Goal: Download file/media

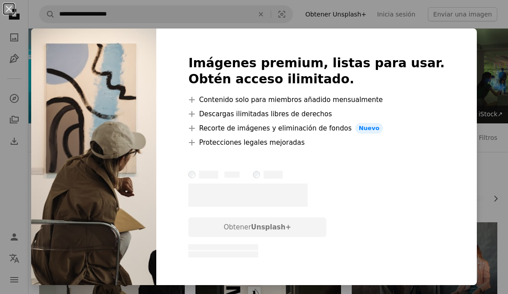
scroll to position [174, 0]
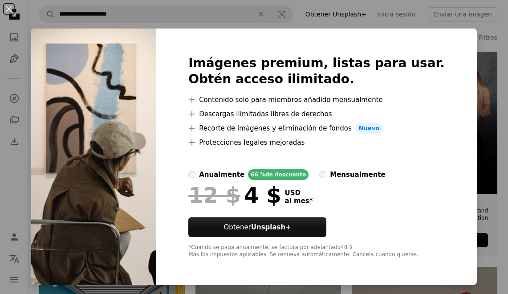
click at [267, 21] on div "An X shape Imágenes premium, listas para usar. Obtén acceso ilimitado. A plus s…" at bounding box center [254, 147] width 508 height 294
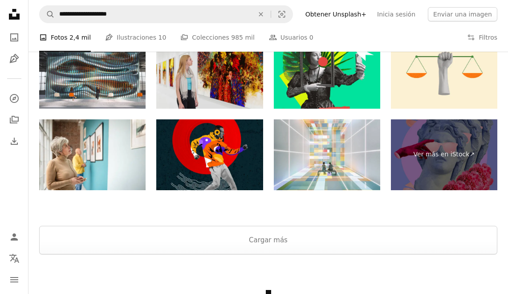
scroll to position [1394, 0]
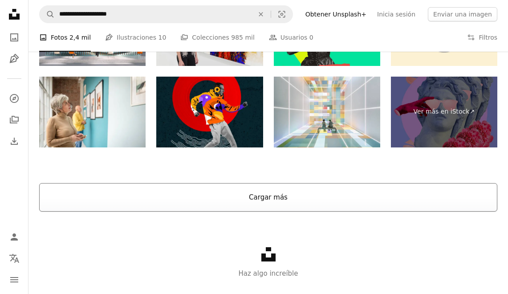
click at [359, 194] on button "Cargar más" at bounding box center [268, 197] width 458 height 28
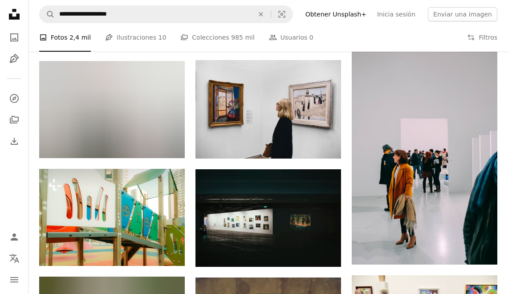
scroll to position [1745, 0]
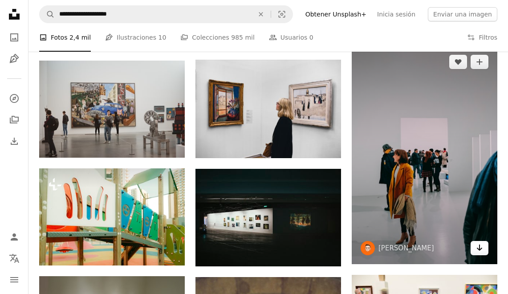
click at [479, 245] on icon "Descargar" at bounding box center [480, 247] width 6 height 6
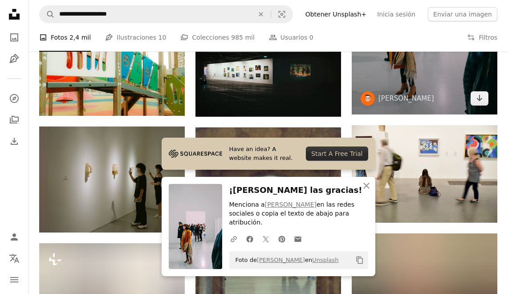
scroll to position [1905, 0]
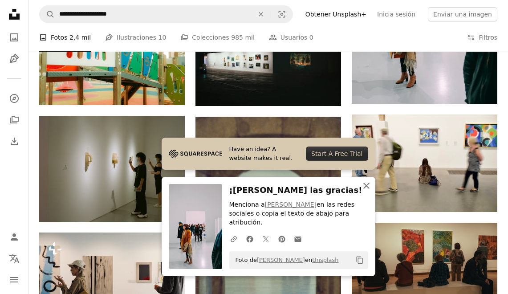
click at [365, 189] on icon "An X shape" at bounding box center [366, 185] width 11 height 11
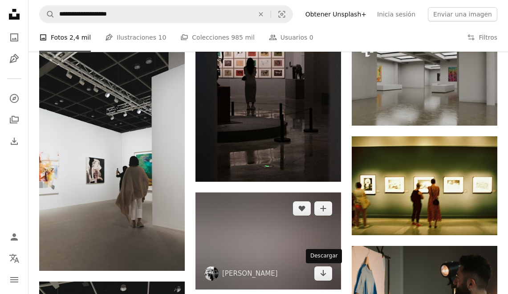
scroll to position [2593, 0]
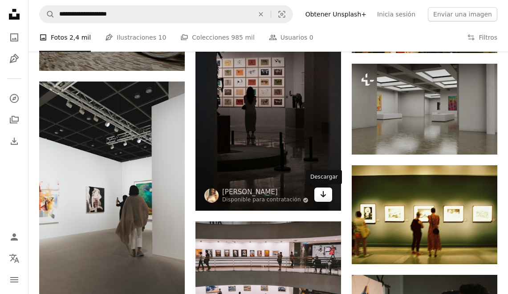
click at [319, 192] on icon "Arrow pointing down" at bounding box center [322, 194] width 7 height 11
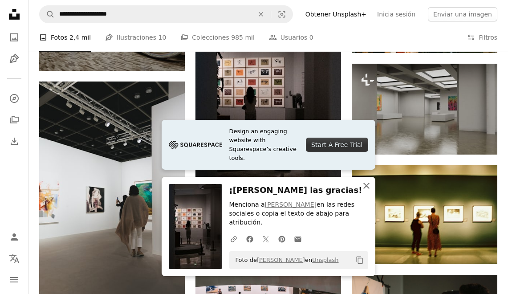
click at [362, 190] on icon "An X shape" at bounding box center [366, 185] width 11 height 11
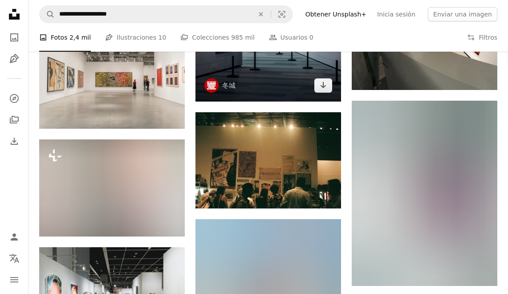
scroll to position [4563, 0]
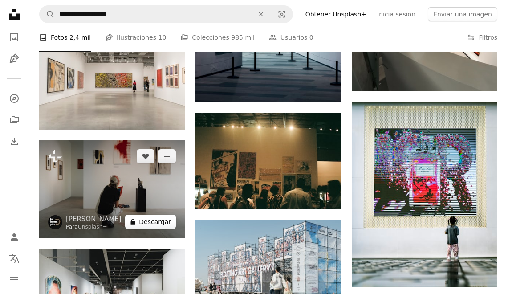
click at [154, 223] on button "A lock Descargar" at bounding box center [150, 221] width 51 height 14
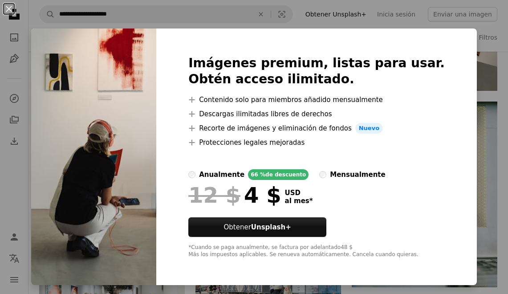
click at [480, 61] on div "An X shape Imágenes premium, listas para usar. Obtén acceso ilimitado. A plus s…" at bounding box center [254, 147] width 508 height 294
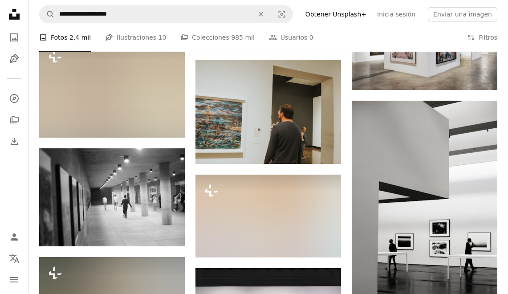
scroll to position [8250, 0]
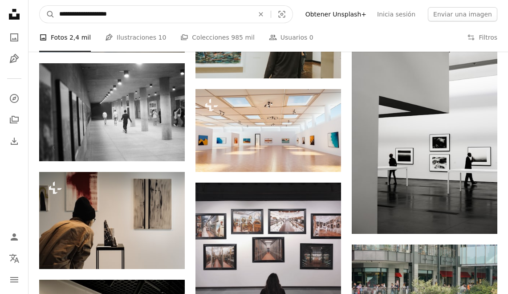
click at [158, 13] on input "**********" at bounding box center [153, 14] width 196 height 17
type input "**********"
click button "A magnifying glass" at bounding box center [47, 14] width 15 height 17
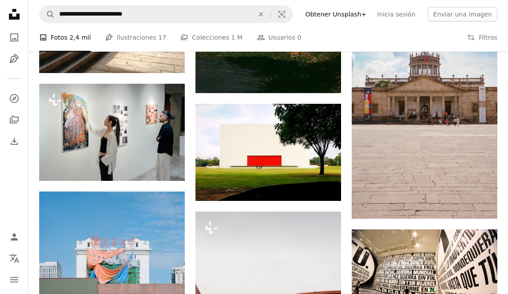
scroll to position [550, 0]
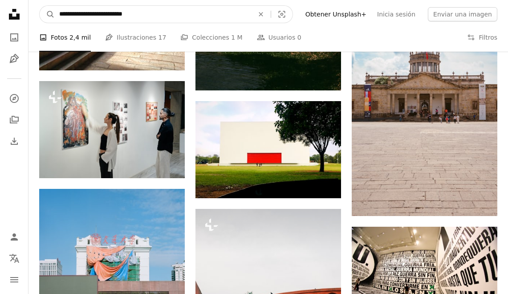
click at [141, 16] on input "**********" at bounding box center [153, 14] width 196 height 17
type input "**********"
click button "A magnifying glass" at bounding box center [47, 14] width 15 height 17
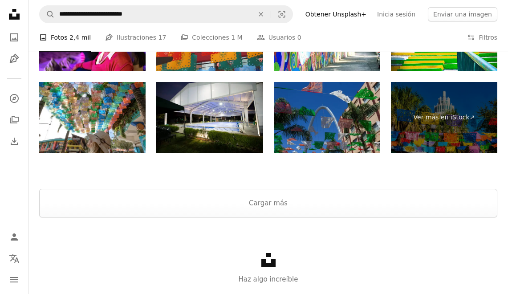
scroll to position [1629, 0]
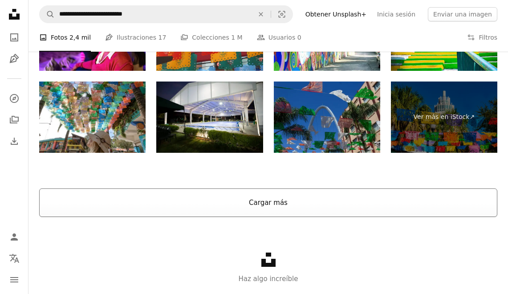
click at [287, 197] on button "Cargar más" at bounding box center [268, 202] width 458 height 28
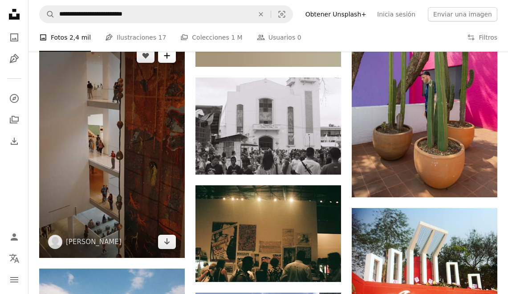
scroll to position [4328, 0]
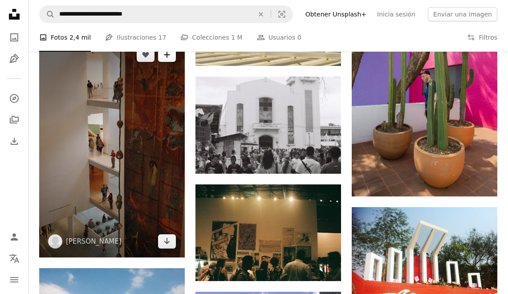
click at [158, 190] on img at bounding box center [112, 148] width 146 height 218
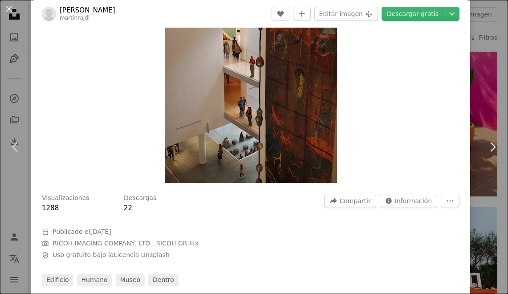
scroll to position [117, 0]
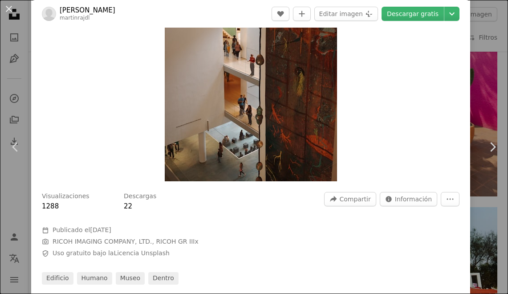
click at [20, 87] on div "An X shape Chevron left Chevron right [PERSON_NAME] martinrajdl A heart A plus …" at bounding box center [254, 147] width 508 height 294
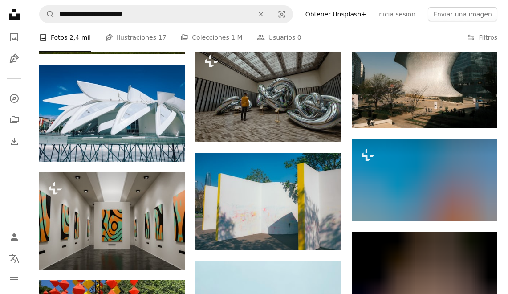
scroll to position [6796, 0]
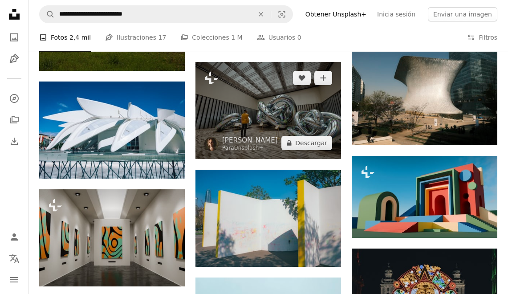
click at [298, 85] on img at bounding box center [268, 110] width 146 height 97
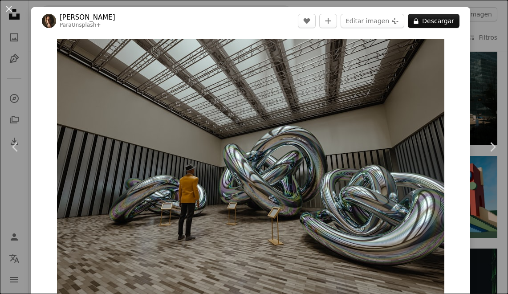
click at [10, 45] on div "An X shape Chevron left Chevron right [PERSON_NAME] Para Unsplash+ A heart A pl…" at bounding box center [254, 147] width 508 height 294
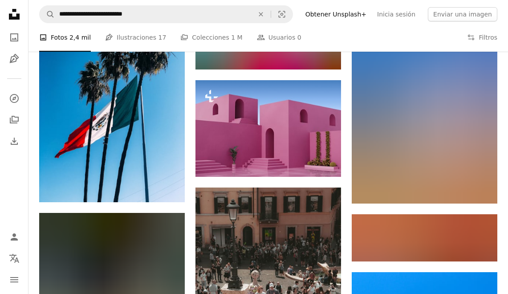
scroll to position [7709, 0]
